Goal: Information Seeking & Learning: Learn about a topic

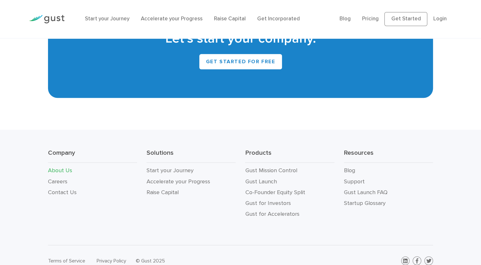
scroll to position [635, 0]
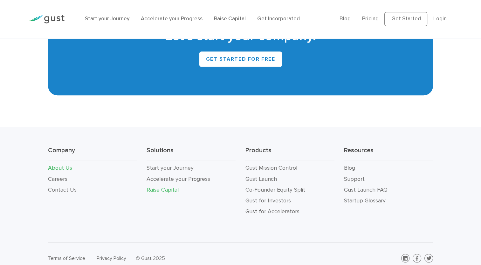
click at [163, 187] on link "Raise Capital" at bounding box center [163, 190] width 32 height 7
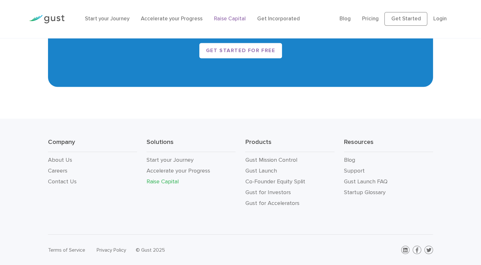
scroll to position [1124, 0]
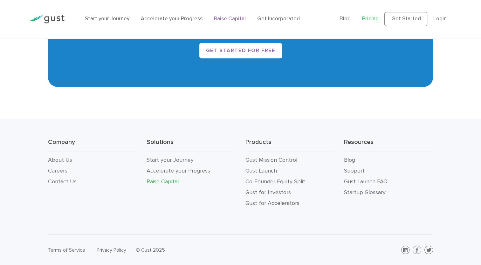
click at [374, 19] on link "Pricing" at bounding box center [370, 19] width 17 height 6
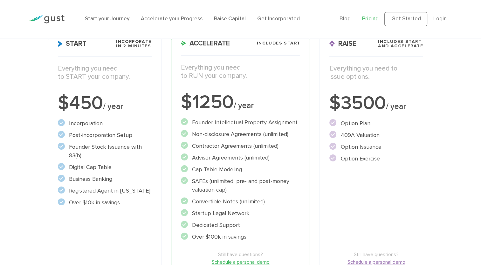
scroll to position [106, 0]
